Goal: Task Accomplishment & Management: Manage account settings

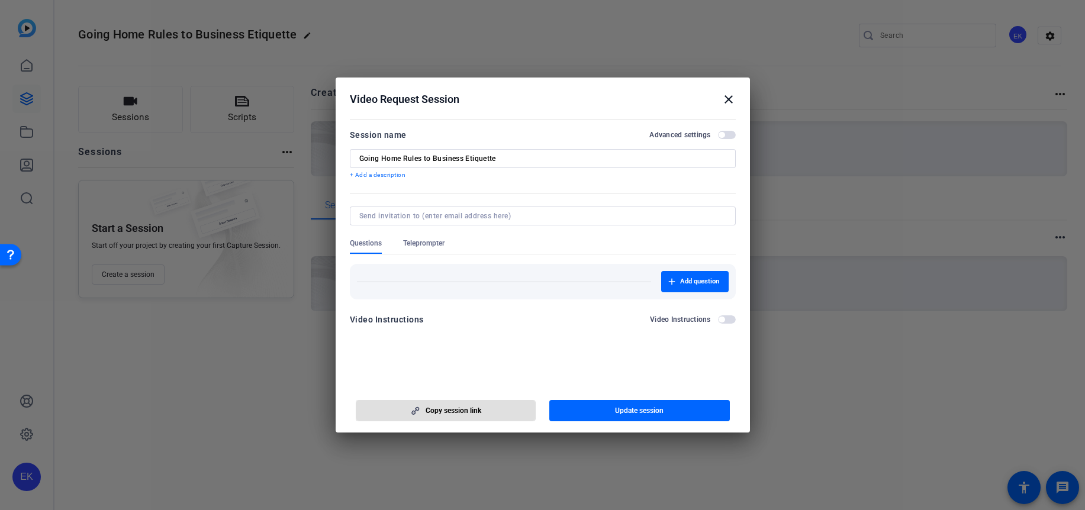
click at [725, 100] on mat-icon "close" at bounding box center [729, 99] width 14 height 14
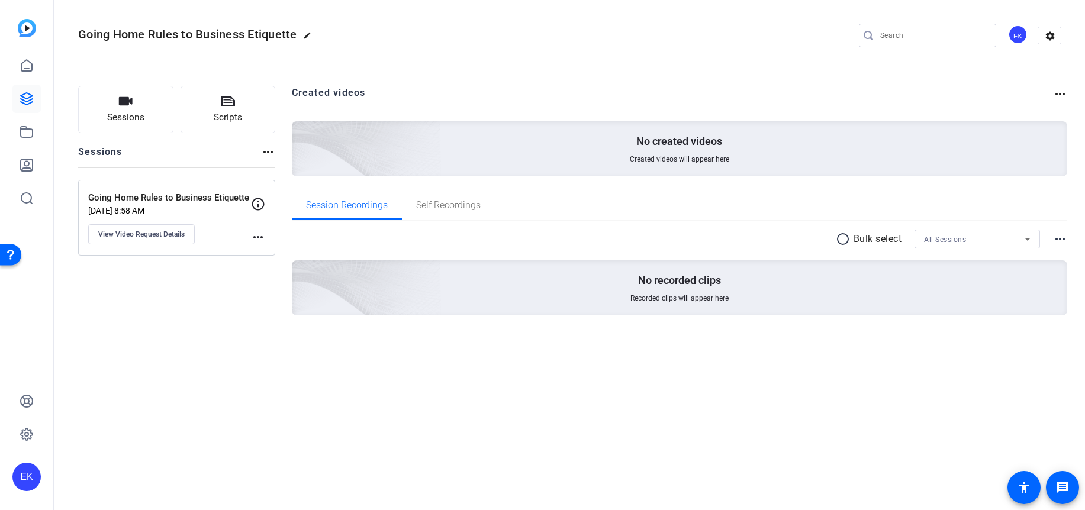
click at [1025, 36] on div "EK" at bounding box center [1018, 35] width 20 height 20
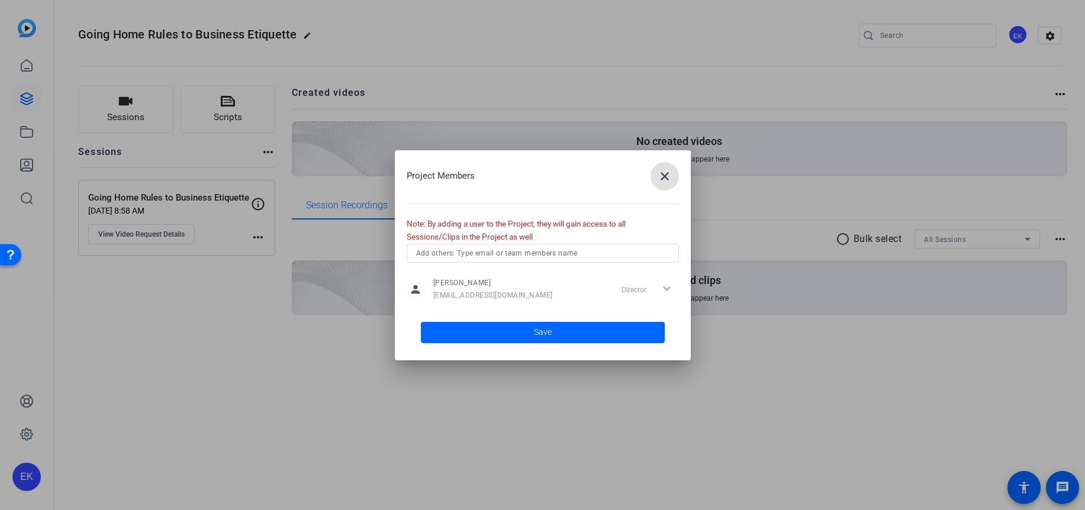
click at [672, 179] on span "button" at bounding box center [665, 176] width 28 height 28
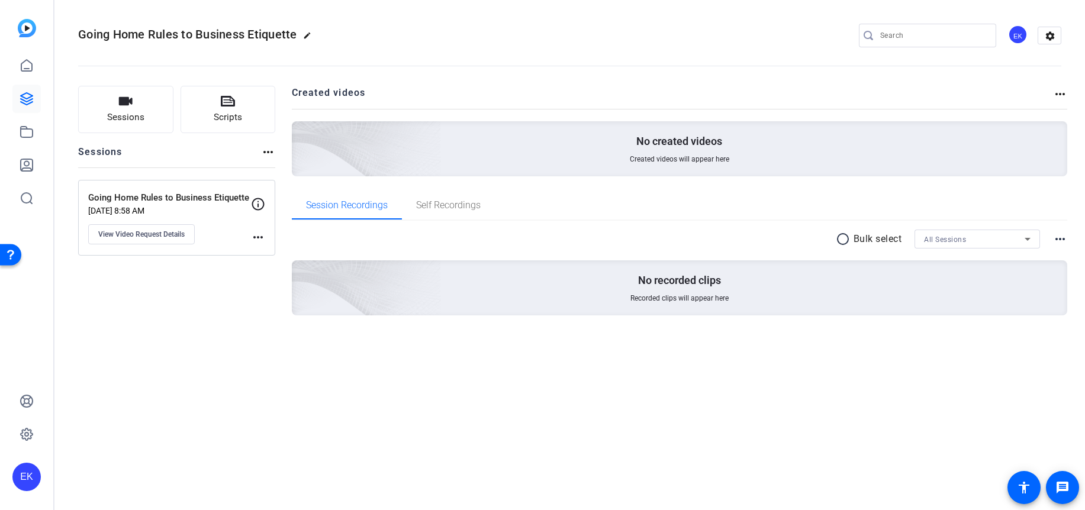
click at [30, 27] on img at bounding box center [27, 28] width 18 height 18
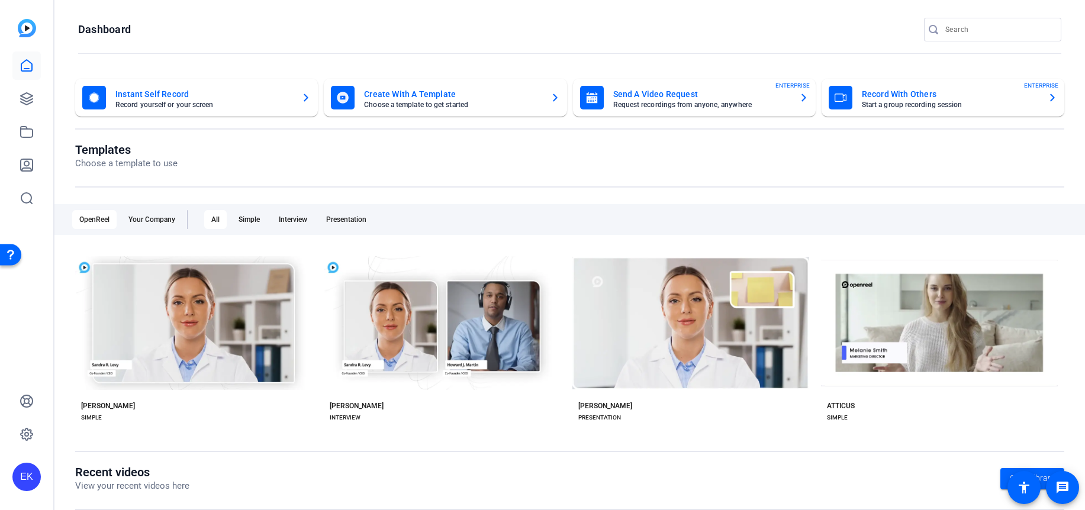
drag, startPoint x: 43, startPoint y: 472, endPoint x: 33, endPoint y: 475, distance: 10.3
click at [42, 473] on div "EK" at bounding box center [26, 255] width 53 height 510
click at [32, 475] on div "EK" at bounding box center [26, 477] width 28 height 28
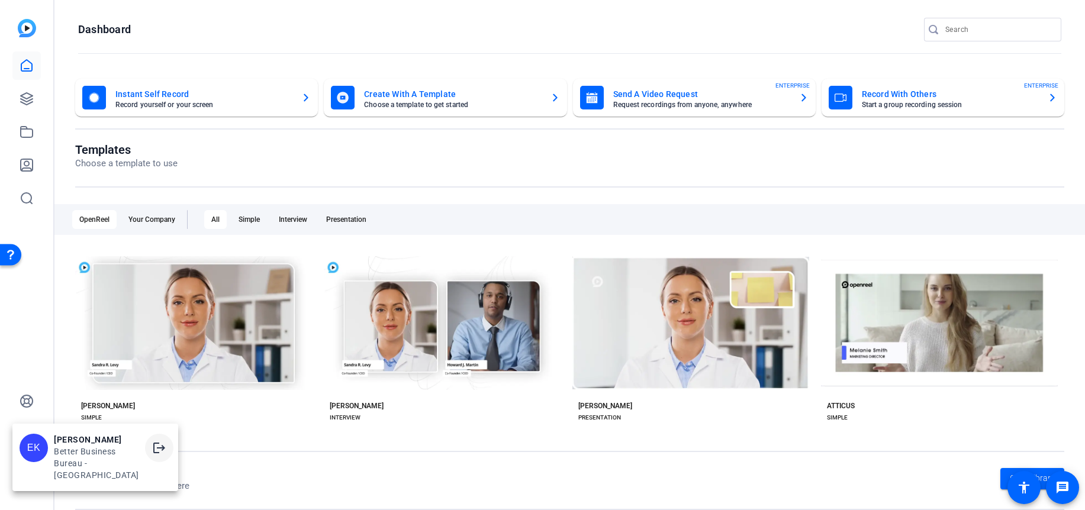
click at [157, 455] on mat-icon "logout" at bounding box center [159, 448] width 14 height 14
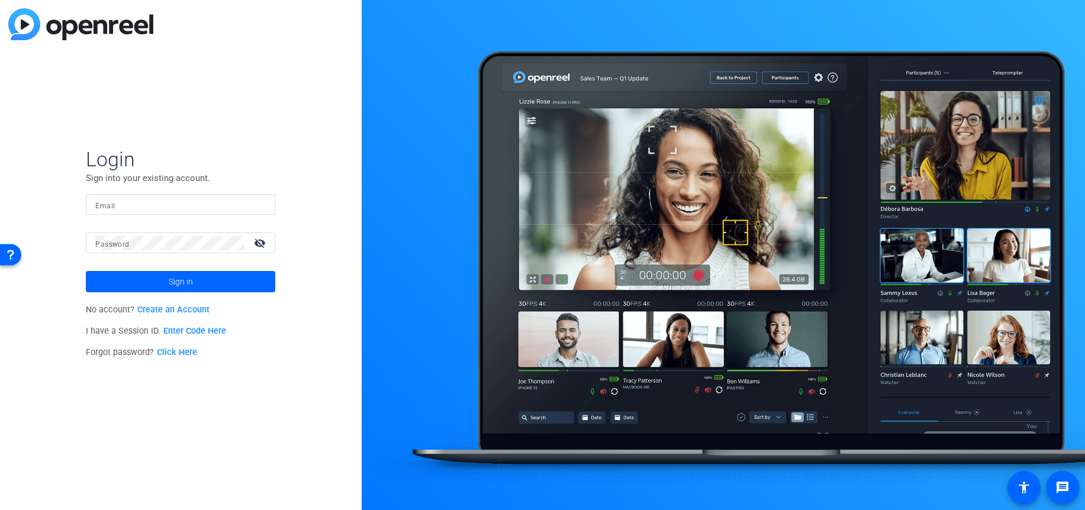
type input "[EMAIL_ADDRESS][DOMAIN_NAME]"
click at [203, 206] on input "[EMAIL_ADDRESS][DOMAIN_NAME]" at bounding box center [180, 205] width 170 height 14
click at [256, 238] on mat-icon "visibility_off" at bounding box center [261, 242] width 28 height 17
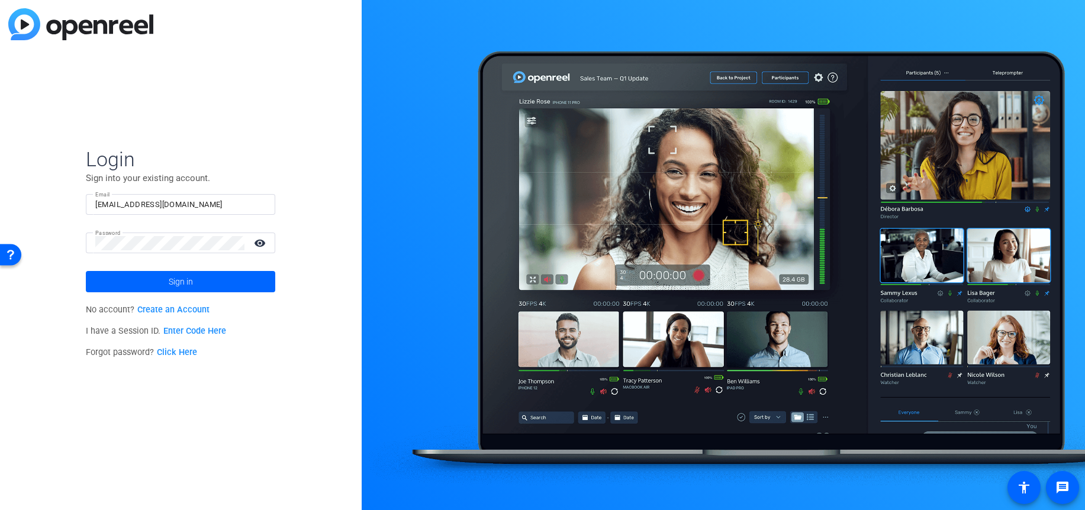
click at [52, 325] on div "Login Sign into your existing account. Email [EMAIL_ADDRESS][DOMAIN_NAME] Passw…" at bounding box center [181, 255] width 362 height 510
